Goal: Transaction & Acquisition: Purchase product/service

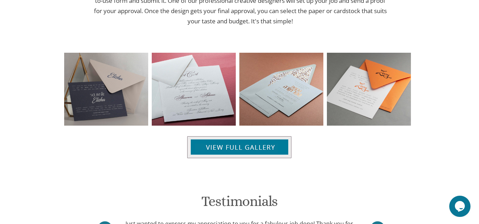
scroll to position [723, 0]
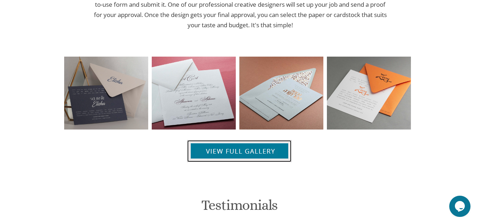
click at [259, 154] on img at bounding box center [239, 151] width 104 height 22
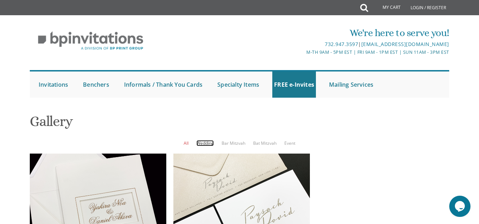
click at [206, 145] on link "Wedding" at bounding box center [204, 143] width 17 height 6
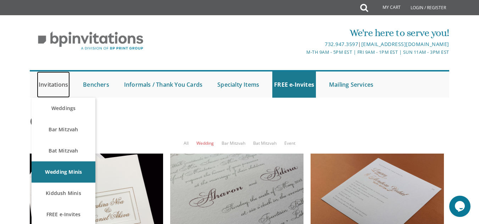
click at [52, 85] on link "Invitations" at bounding box center [53, 85] width 33 height 26
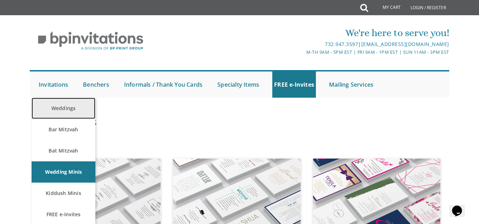
click at [52, 107] on link "Weddings" at bounding box center [64, 108] width 64 height 21
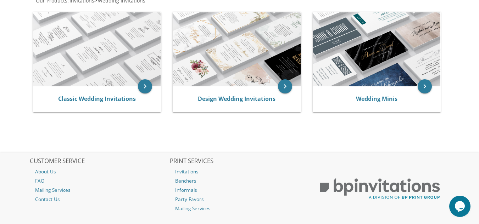
scroll to position [156, 0]
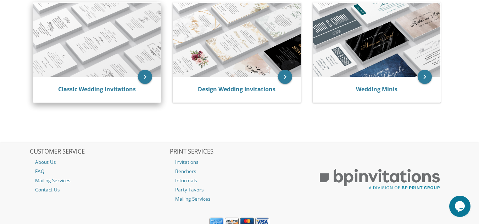
click at [89, 32] on img at bounding box center [96, 40] width 127 height 74
click at [145, 78] on icon "keyboard_arrow_right" at bounding box center [145, 77] width 14 height 14
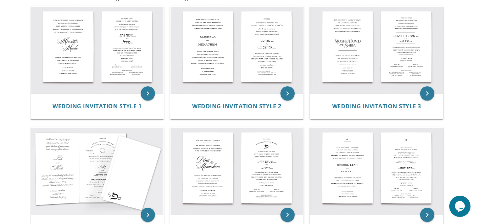
scroll to position [142, 0]
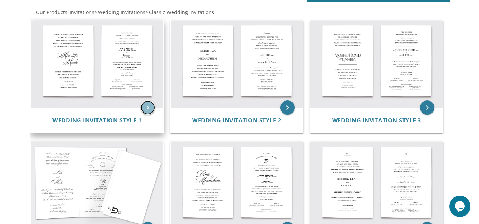
click at [148, 108] on icon "keyboard_arrow_right" at bounding box center [148, 108] width 14 height 14
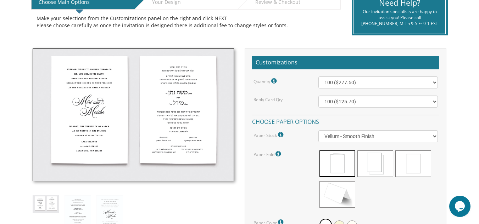
scroll to position [165, 0]
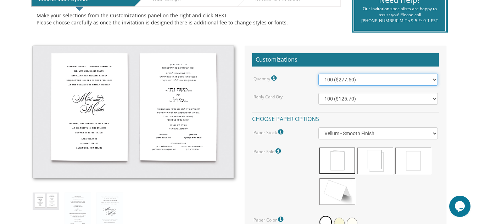
click at [433, 79] on select "100 ($277.50) 200 ($330.45) 300 ($380.65) 400 ($432.70) 500 ($482.10) 600 ($534…" at bounding box center [377, 80] width 119 height 12
select select "1000"
click at [318, 74] on select "100 ($277.50) 200 ($330.45) 300 ($380.65) 400 ($432.70) 500 ($482.10) 600 ($534…" at bounding box center [377, 80] width 119 height 12
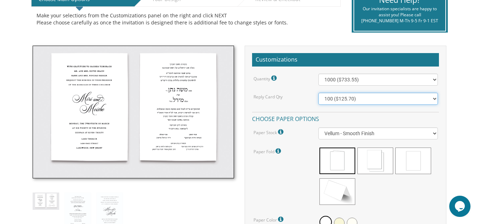
click at [434, 100] on select "100 ($125.70) 200 ($150.60) 300 ($177.95) 400 ($270.70) 500 ($225.30) 600 ($249…" at bounding box center [377, 99] width 119 height 12
select select "900"
click at [318, 93] on select "100 ($125.70) 200 ($150.60) 300 ($177.95) 400 ($270.70) 500 ($225.30) 600 ($249…" at bounding box center [377, 99] width 119 height 12
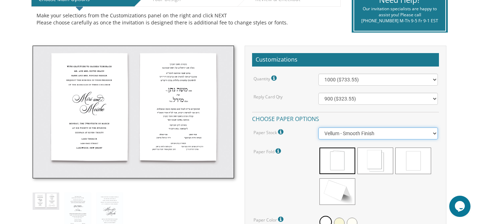
click at [434, 133] on select "Vellum - Smooth Finish Linen - Subtle Embossed Crosshatch Texture Silk - Soft, …" at bounding box center [377, 134] width 119 height 12
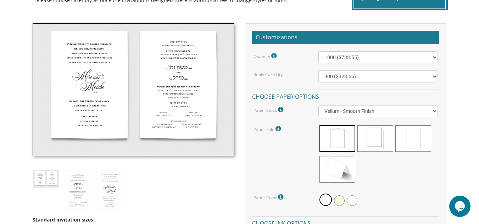
scroll to position [194, 0]
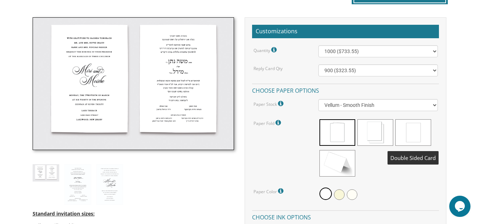
click at [409, 127] on span at bounding box center [413, 132] width 36 height 27
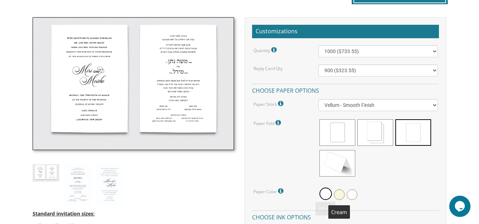
click at [338, 196] on span at bounding box center [339, 195] width 11 height 11
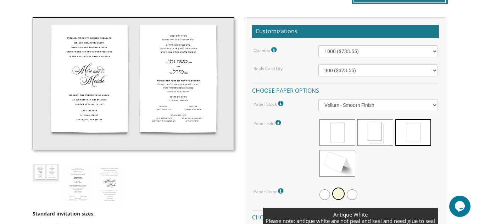
click at [350, 194] on span at bounding box center [352, 195] width 11 height 11
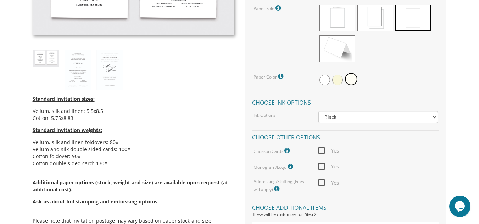
scroll to position [312, 0]
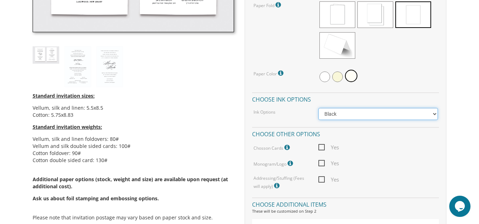
click at [434, 113] on select "Black Colored Ink ($65.00) Black + One Color ($211.00) Two Colors ($265.00)" at bounding box center [377, 114] width 119 height 12
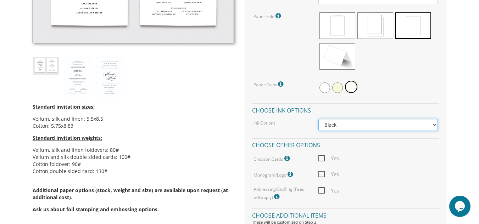
scroll to position [302, 0]
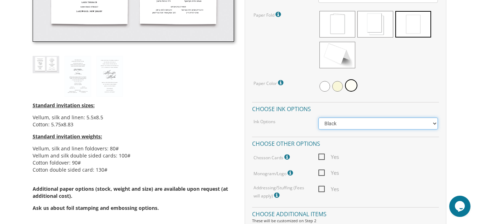
click at [435, 122] on select "Black Colored Ink ($65.00) Black + One Color ($211.00) Two Colors ($265.00)" at bounding box center [377, 124] width 119 height 12
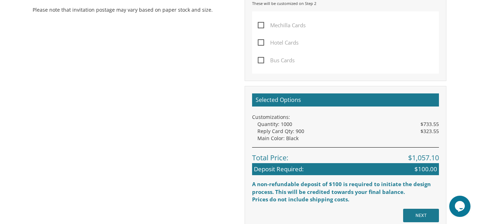
scroll to position [567, 0]
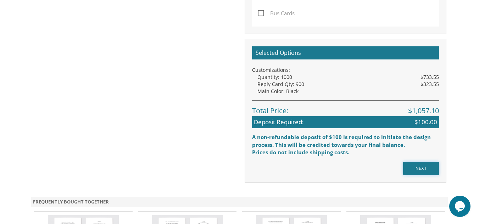
click at [425, 173] on input "NEXT" at bounding box center [421, 168] width 36 height 13
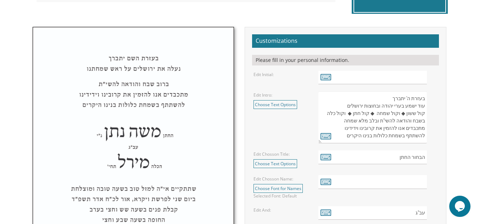
scroll to position [246, 0]
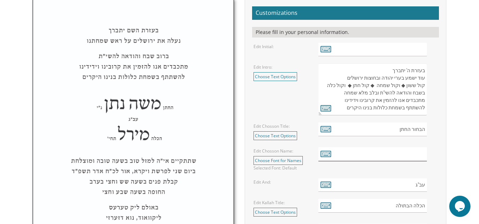
click at [407, 158] on input "text" at bounding box center [372, 154] width 108 height 14
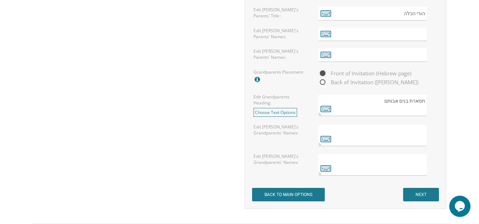
scroll to position [581, 0]
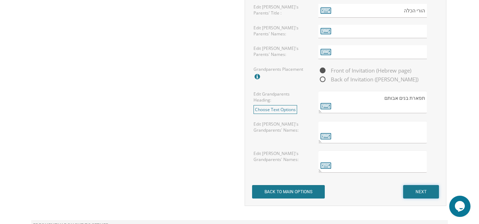
click at [424, 189] on input "NEXT" at bounding box center [421, 191] width 36 height 13
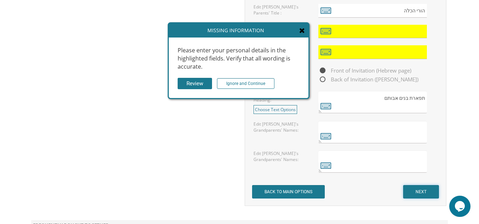
click at [424, 189] on input "NEXT" at bounding box center [421, 191] width 36 height 13
click at [395, 36] on input "text" at bounding box center [372, 32] width 108 height 14
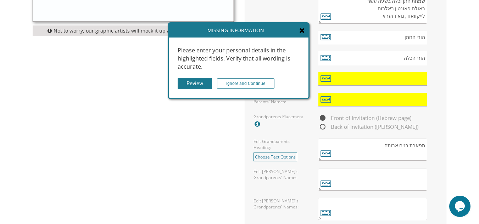
scroll to position [505, 0]
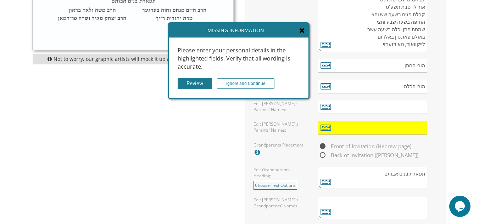
click at [302, 27] on div "Missing Information" at bounding box center [239, 30] width 140 height 14
click at [257, 80] on input "Ignore and Continue" at bounding box center [245, 83] width 57 height 11
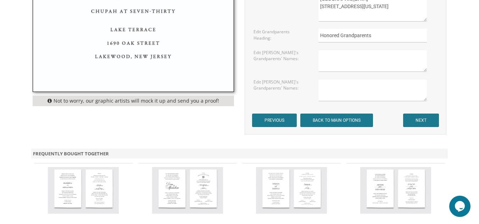
scroll to position [482, 0]
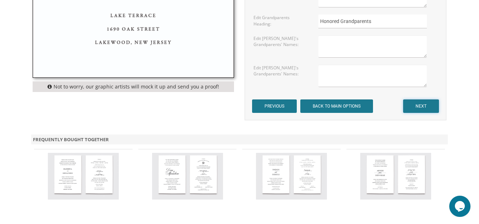
click at [422, 110] on input "NEXT" at bounding box center [421, 106] width 36 height 13
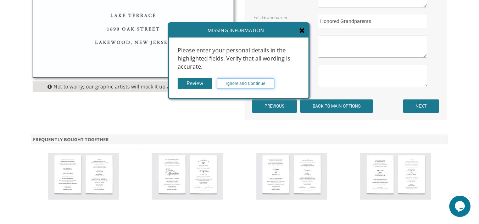
click at [231, 83] on input "Ignore and Continue" at bounding box center [245, 83] width 57 height 11
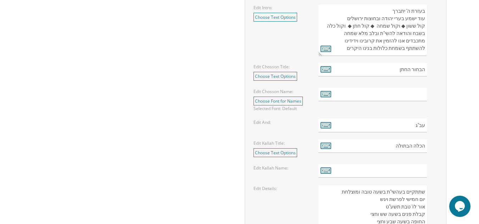
scroll to position [613, 0]
